Goal: Information Seeking & Learning: Learn about a topic

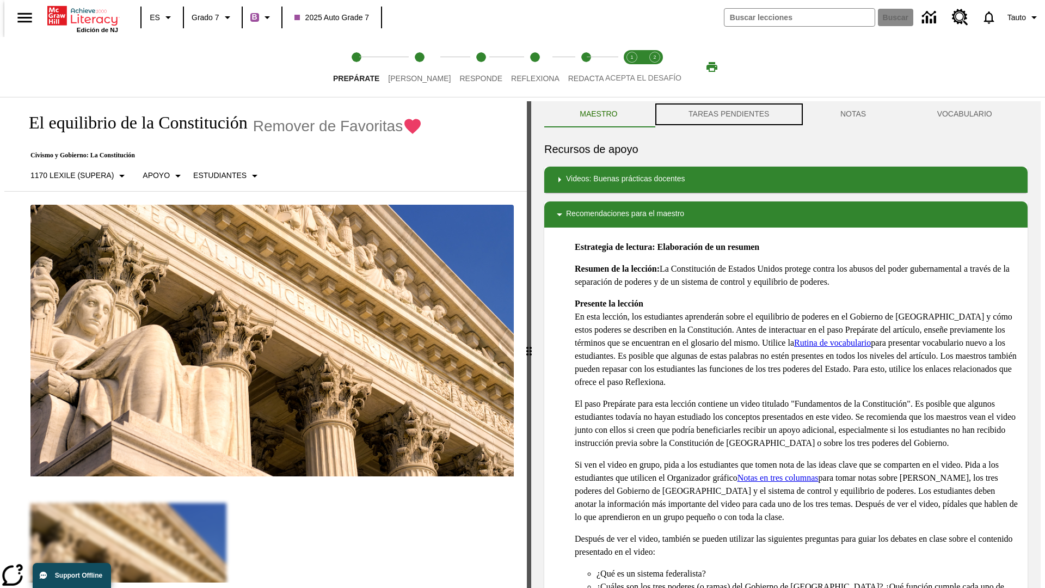
click at [728, 114] on button "TAREAS PENDIENTES" at bounding box center [729, 114] width 152 height 26
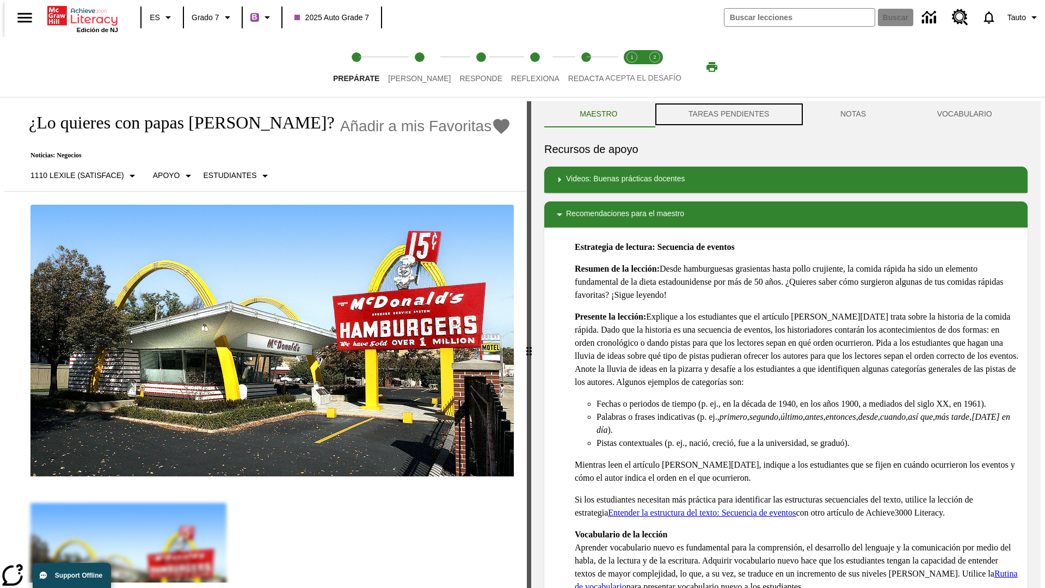
click at [728, 114] on button "TAREAS PENDIENTES" at bounding box center [729, 114] width 152 height 26
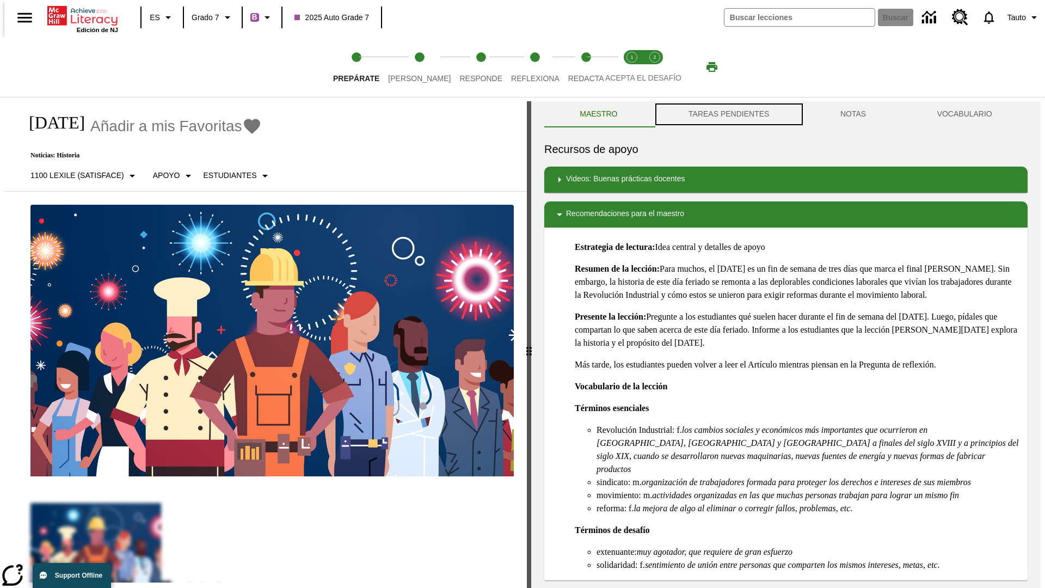
click at [728, 114] on button "TAREAS PENDIENTES" at bounding box center [729, 114] width 152 height 26
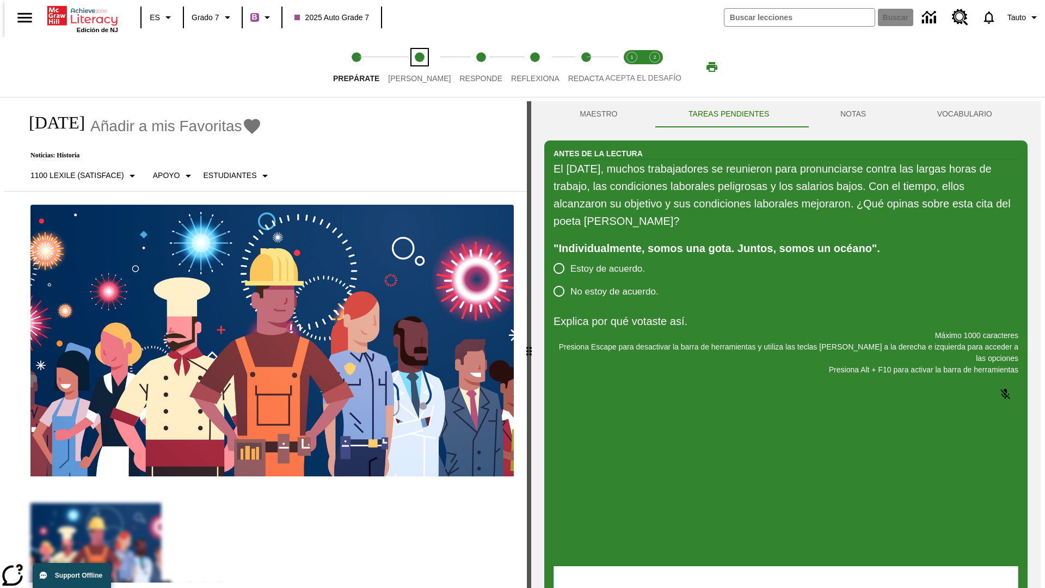
click at [410, 67] on span "[PERSON_NAME]" at bounding box center [419, 74] width 63 height 20
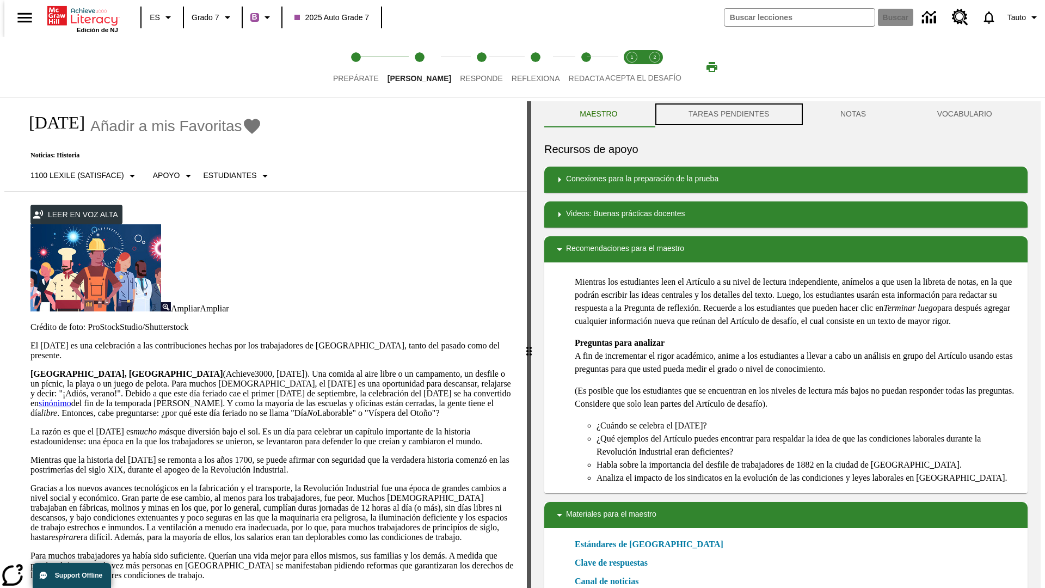
scroll to position [1, 0]
click at [728, 114] on button "TAREAS PENDIENTES" at bounding box center [729, 114] width 152 height 26
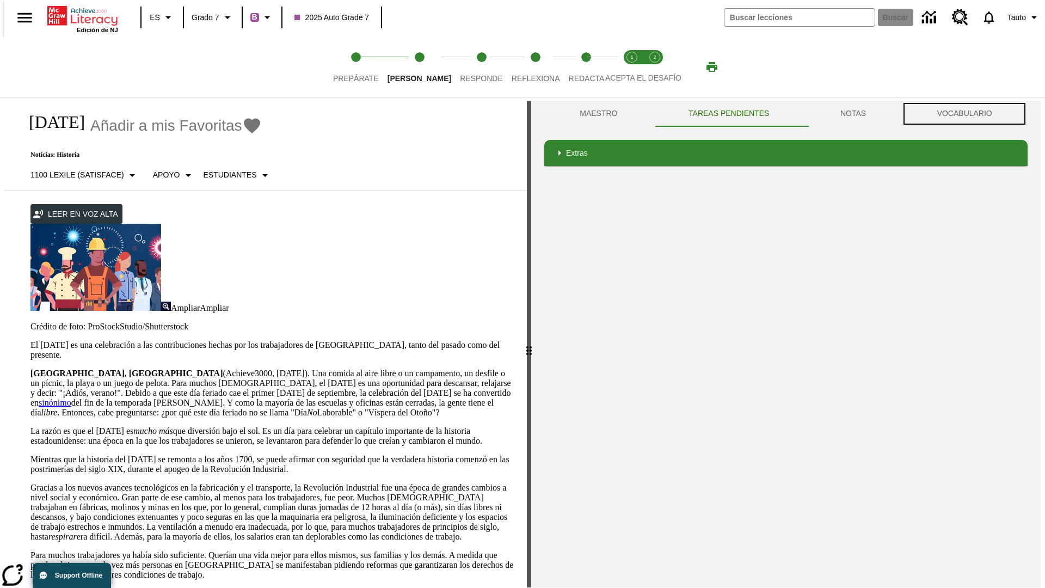
click at [968, 114] on button "VOCABULARIO" at bounding box center [964, 114] width 126 height 26
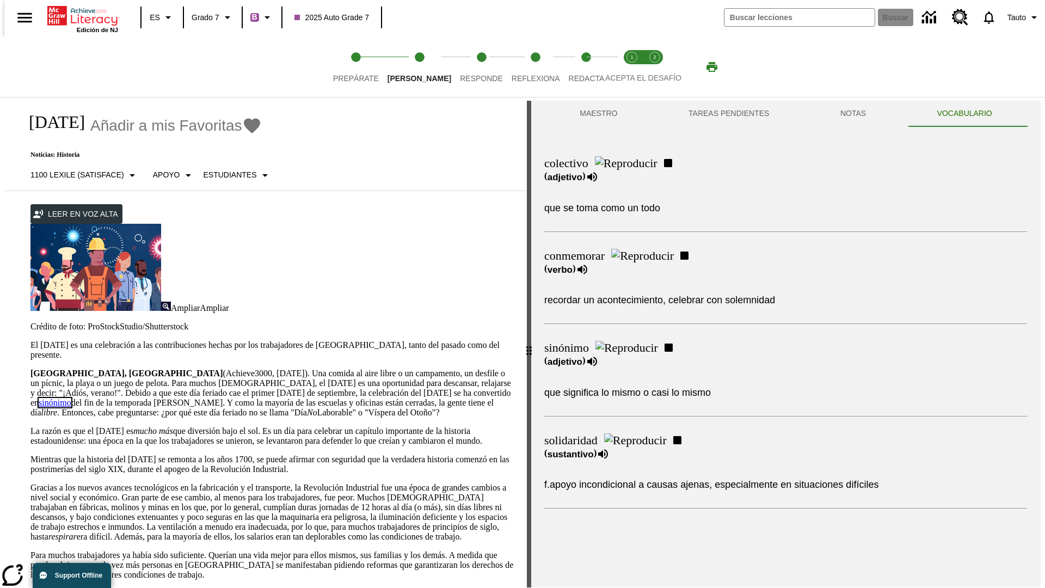
click at [71, 398] on link "sinónimo" at bounding box center [55, 402] width 33 height 9
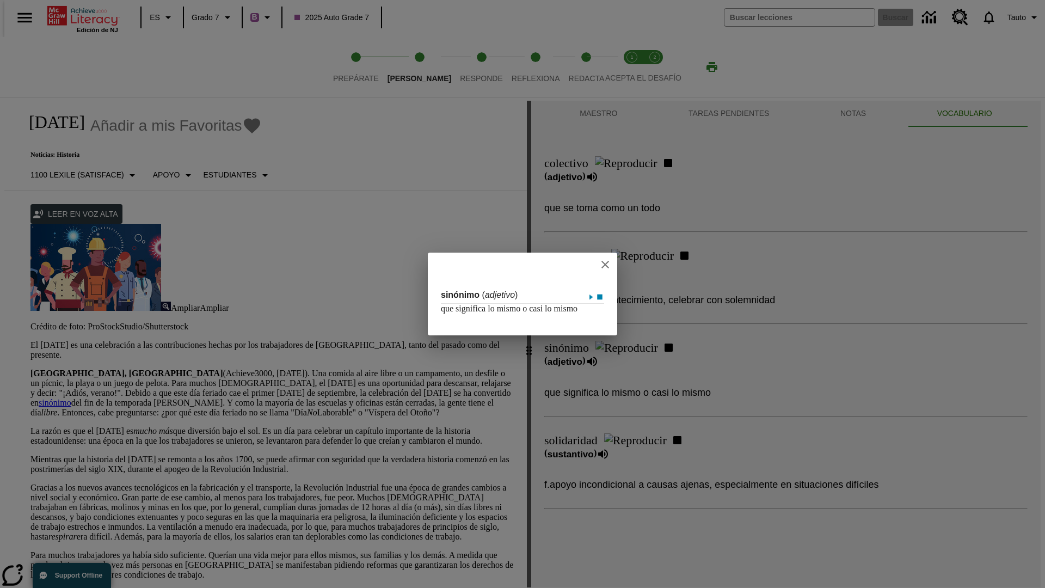
click at [606, 261] on icon "close" at bounding box center [605, 265] width 8 height 8
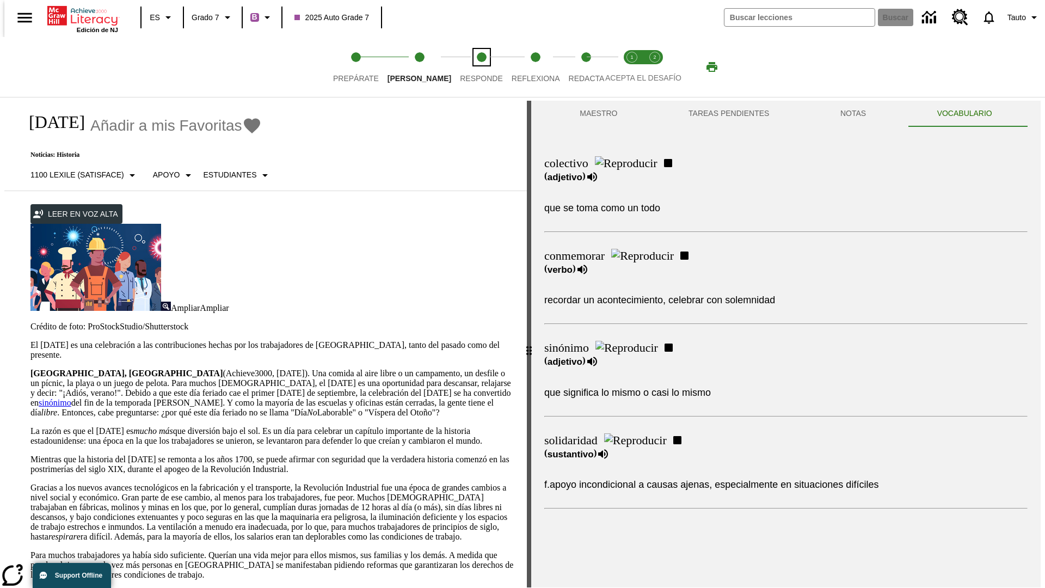
click at [465, 67] on span "Responde" at bounding box center [481, 74] width 43 height 20
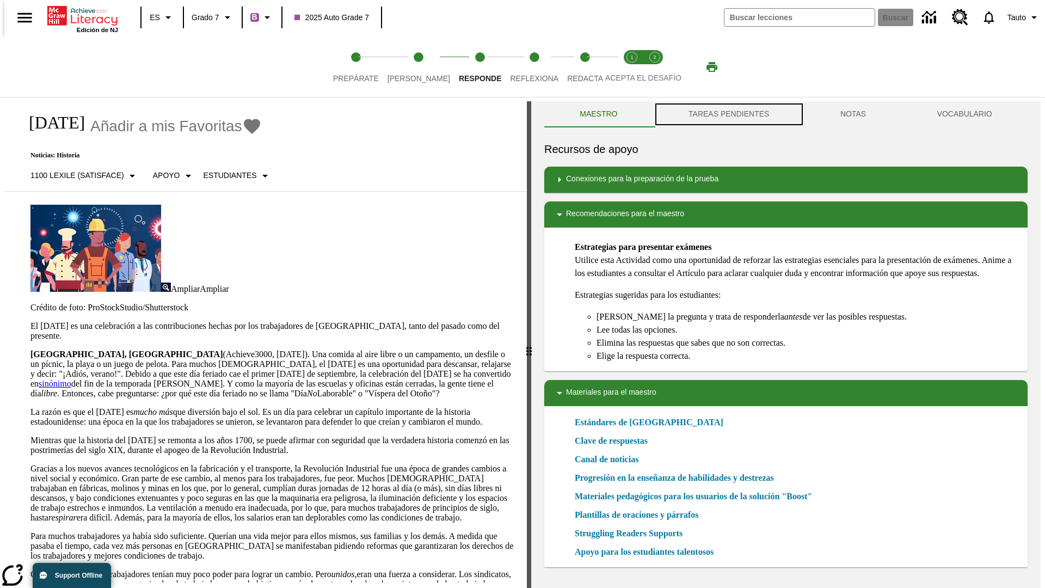
scroll to position [1, 0]
click at [728, 114] on button "TAREAS PENDIENTES" at bounding box center [729, 114] width 152 height 26
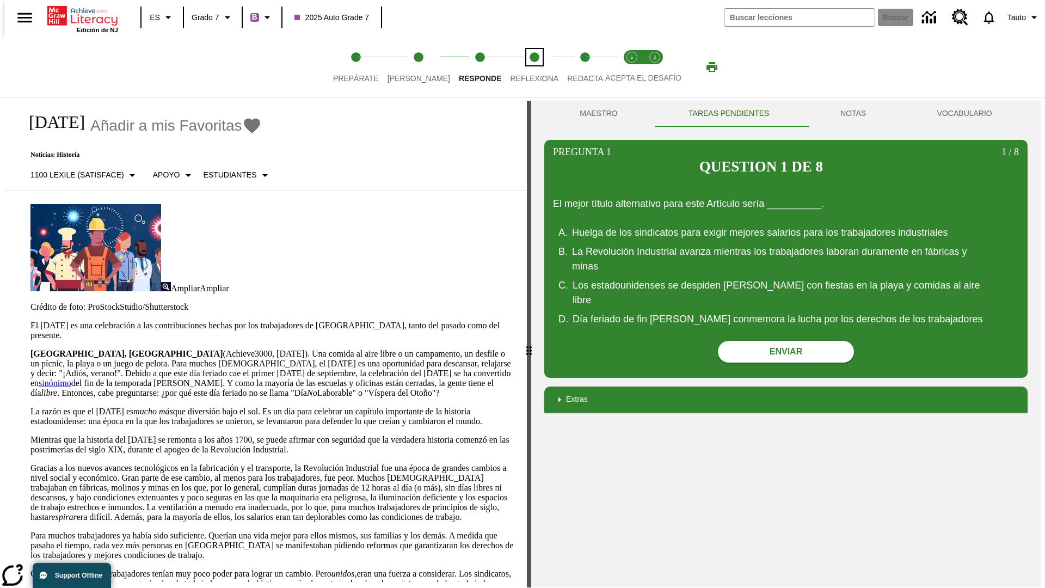
click at [520, 67] on span "Reflexiona" at bounding box center [534, 74] width 48 height 20
